Goal: Information Seeking & Learning: Find specific fact

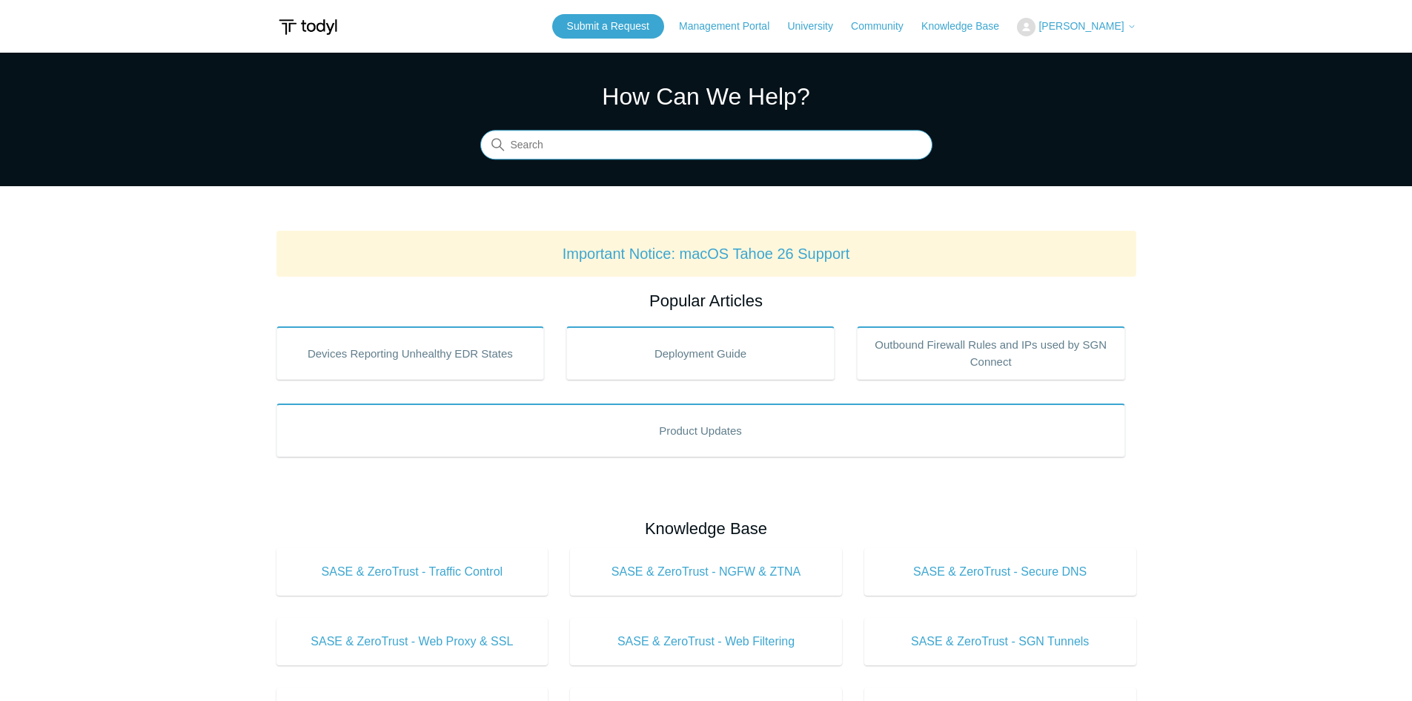
click at [705, 151] on input "Search" at bounding box center [706, 145] width 452 height 30
type input "big sur"
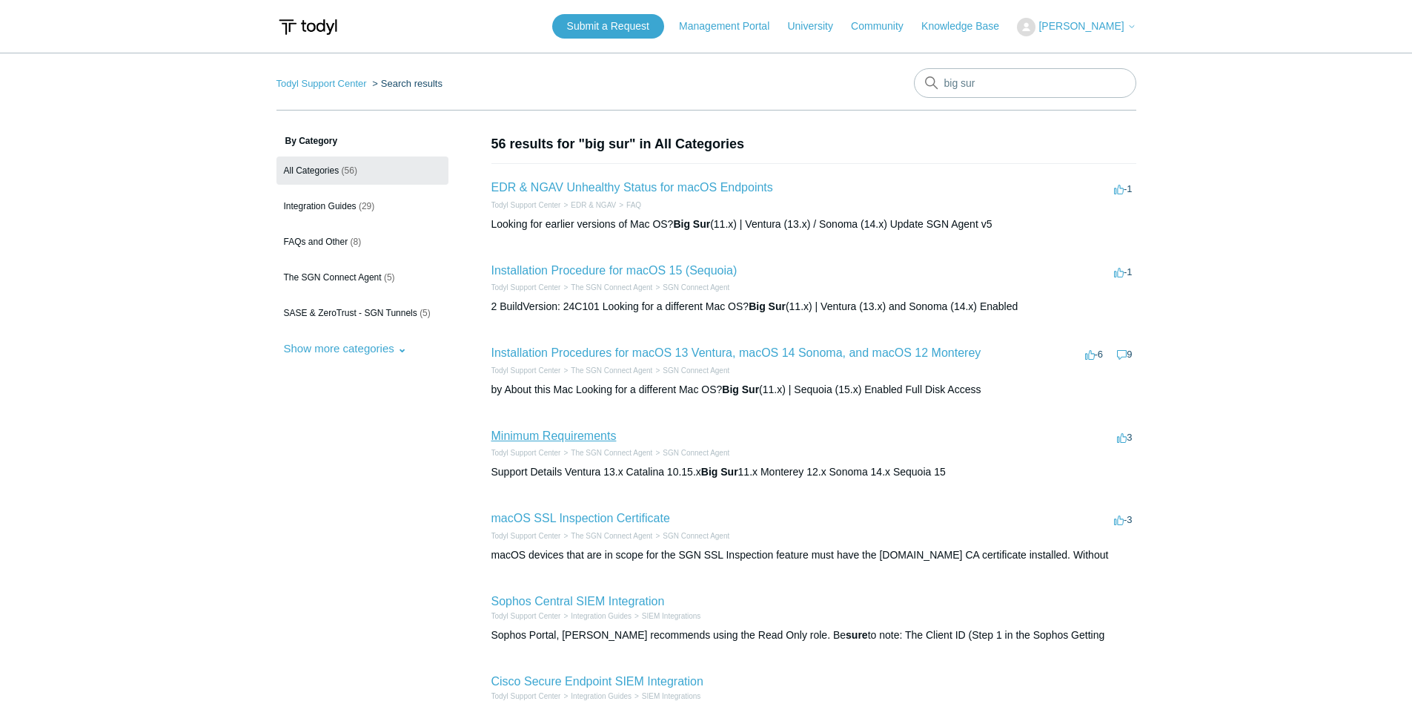
click at [595, 435] on link "Minimum Requirements" at bounding box center [554, 435] width 125 height 13
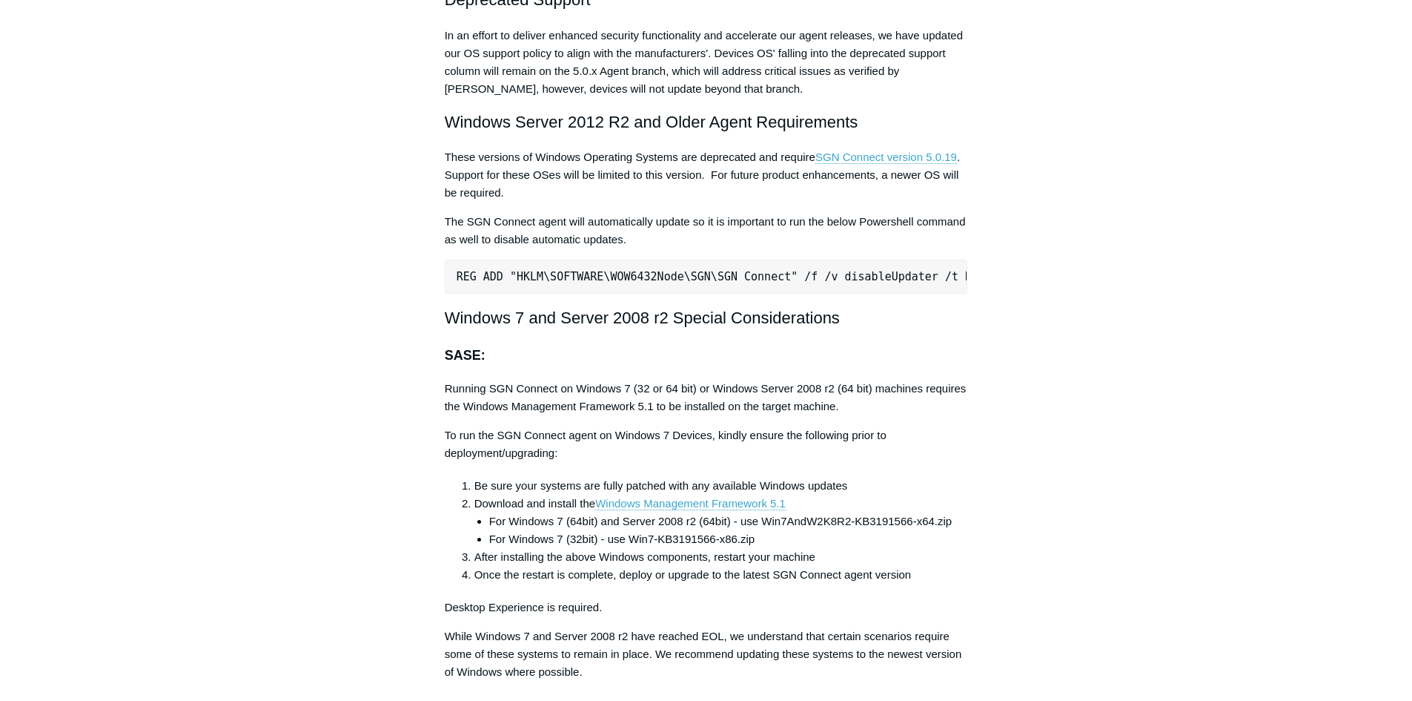
scroll to position [2892, 0]
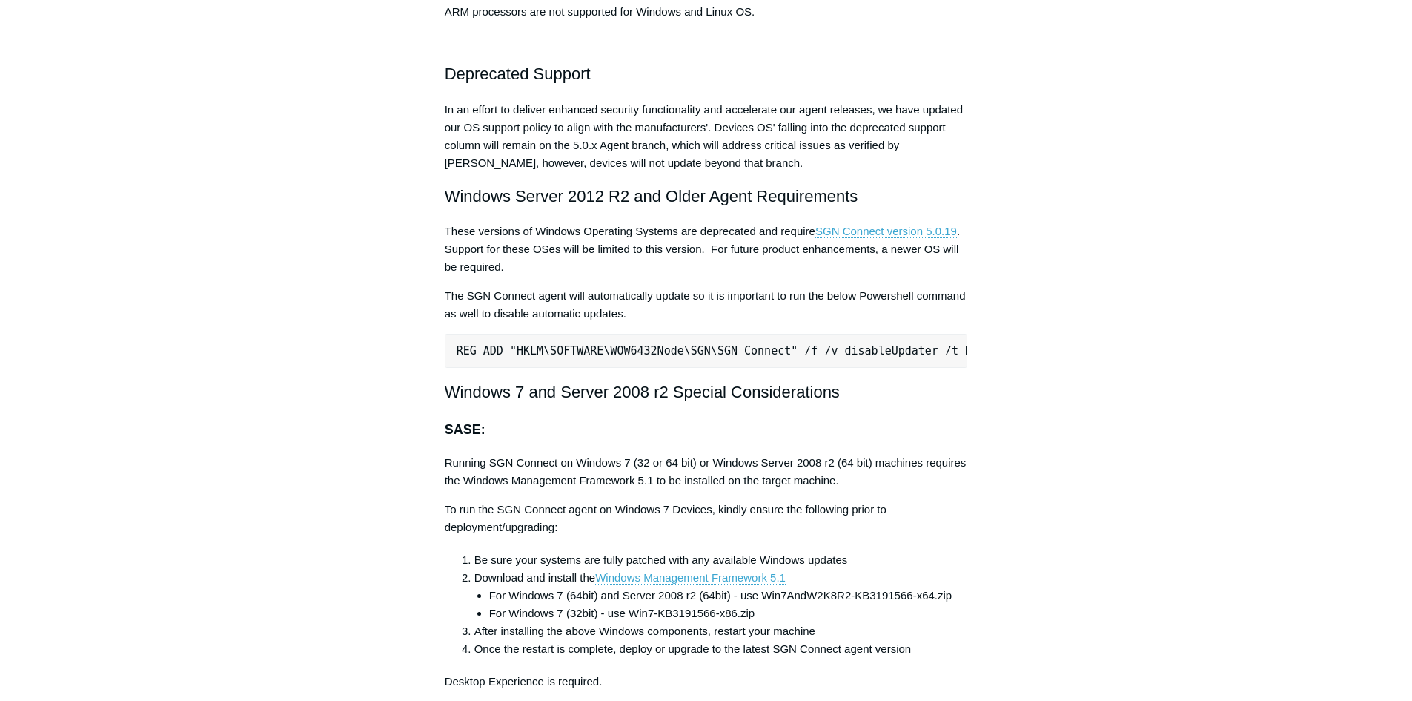
click at [899, 350] on pre "REG ADD "HKLM\SOFTWARE\WOW6432Node\SGN\SGN Connect" /f /v disableUpdater /t REG…" at bounding box center [706, 351] width 523 height 34
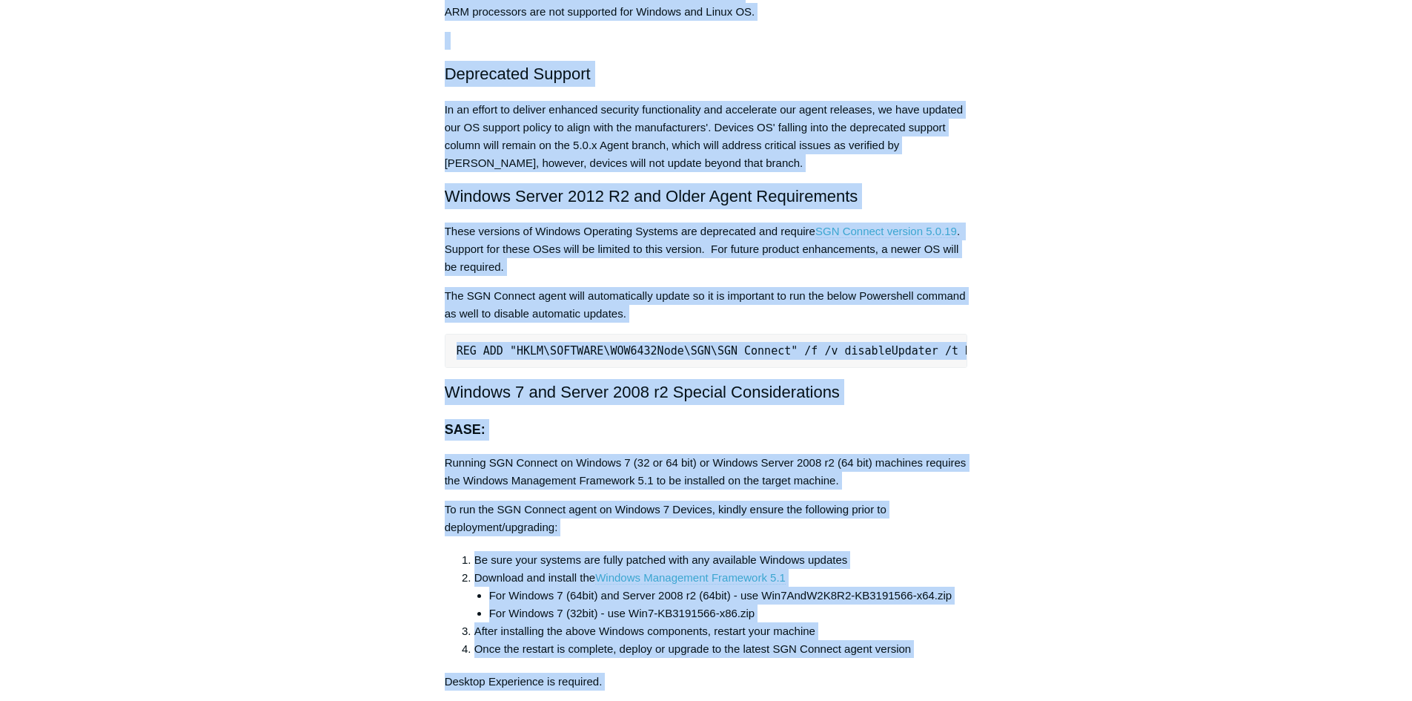
click at [899, 350] on pre "REG ADD "HKLM\SOFTWARE\WOW6432Node\SGN\SGN Connect" /f /v disableUpdater /t REG…" at bounding box center [706, 351] width 523 height 34
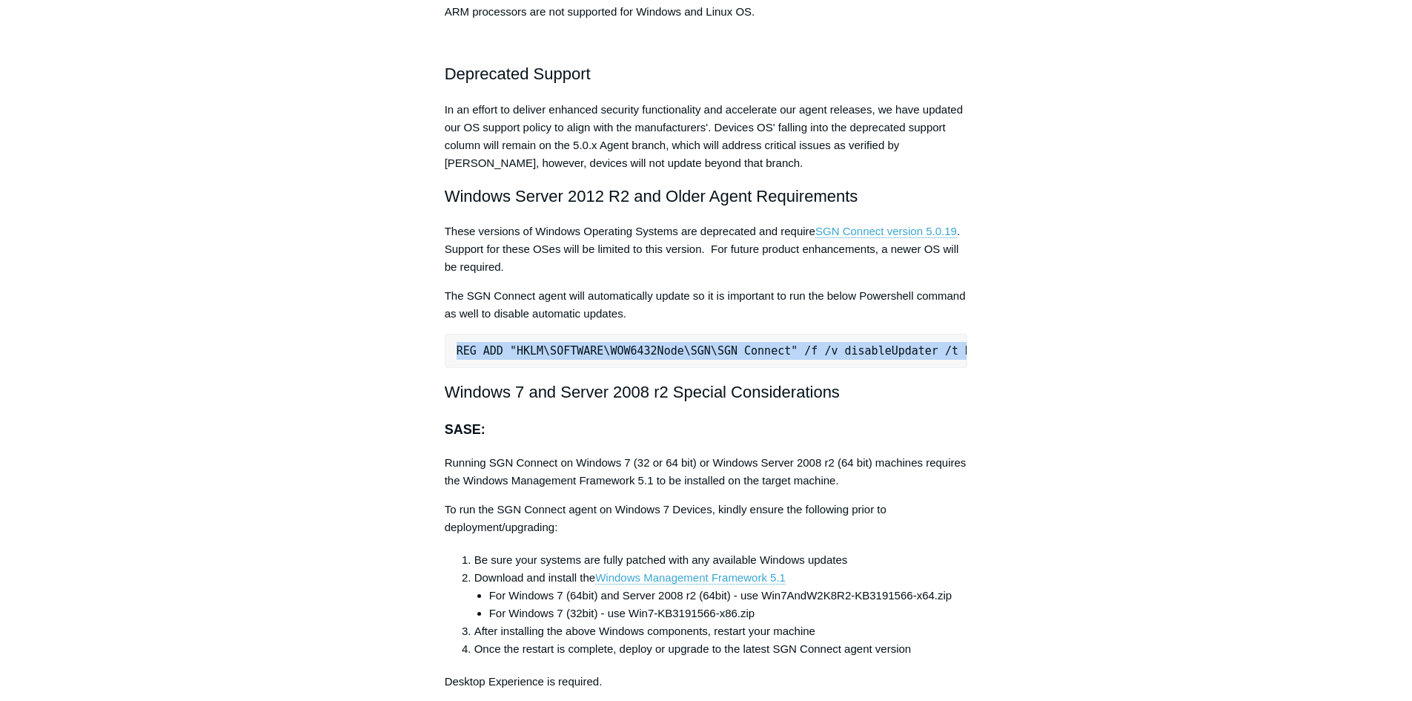
scroll to position [0, 33]
drag, startPoint x: 454, startPoint y: 346, endPoint x: 1199, endPoint y: 334, distance: 744.5
copy pre "REG ADD "HKLM\SOFTWARE\WOW6432Node\SGN\SGN Connect" /f /v disableUpdater /t REG…"
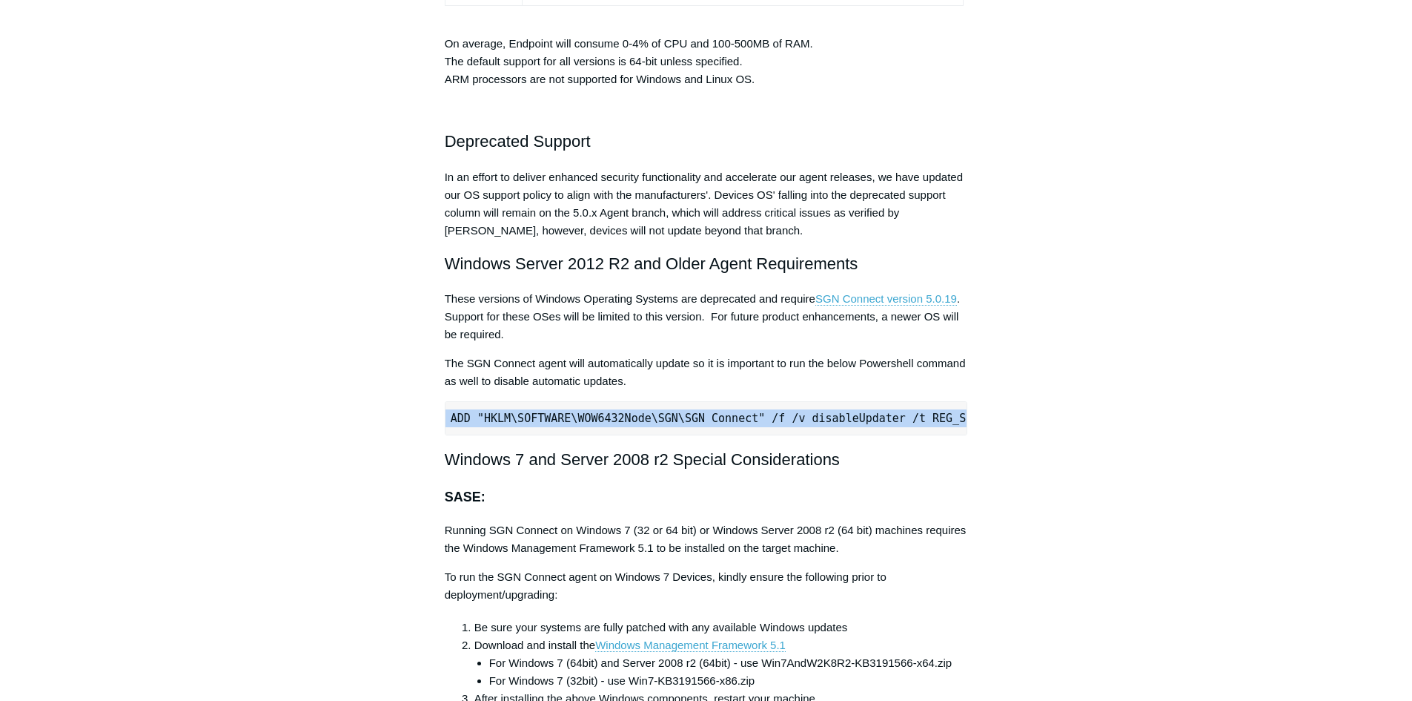
scroll to position [2817, 0]
